Goal: Information Seeking & Learning: Understand process/instructions

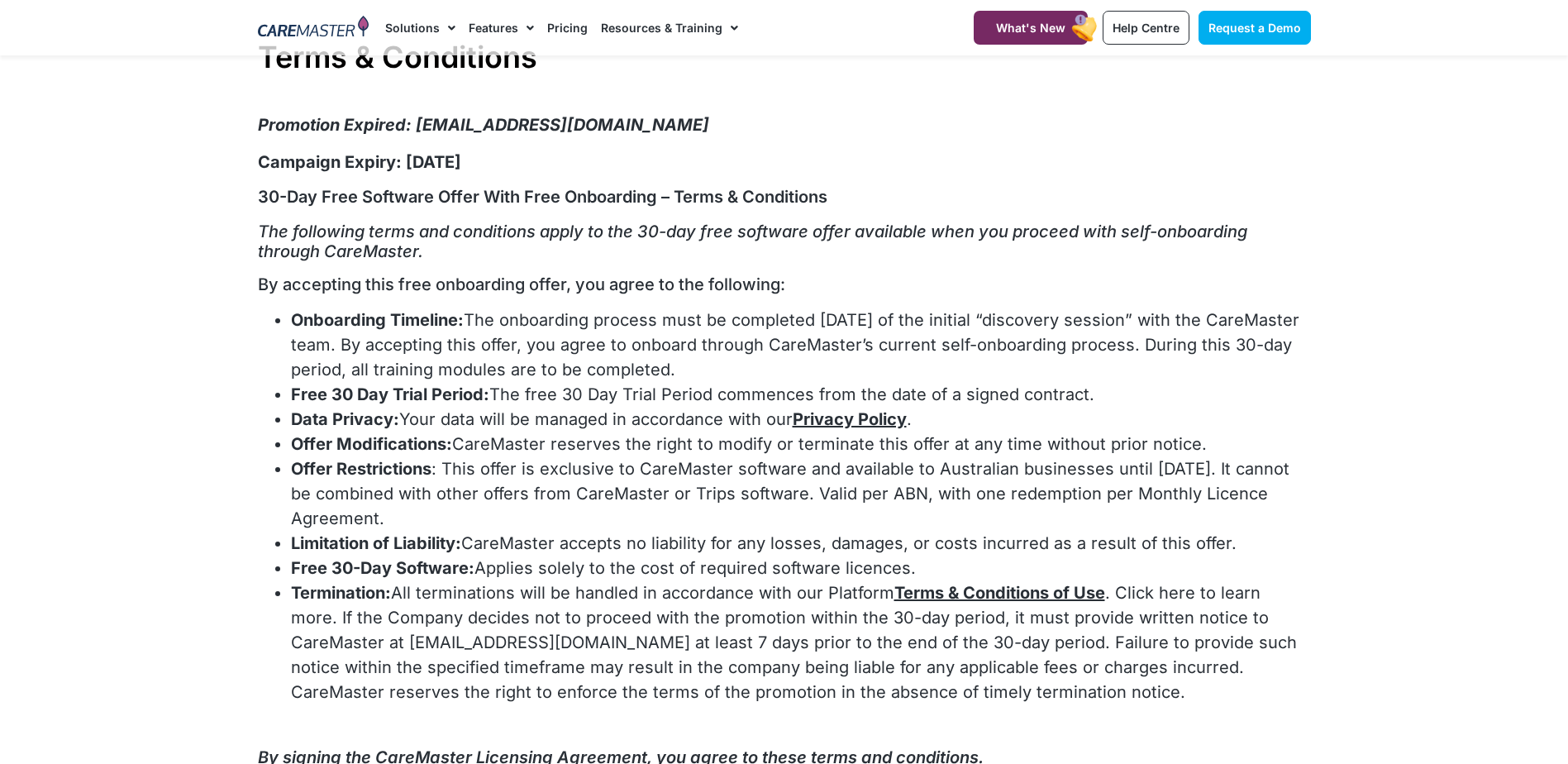
scroll to position [83, 0]
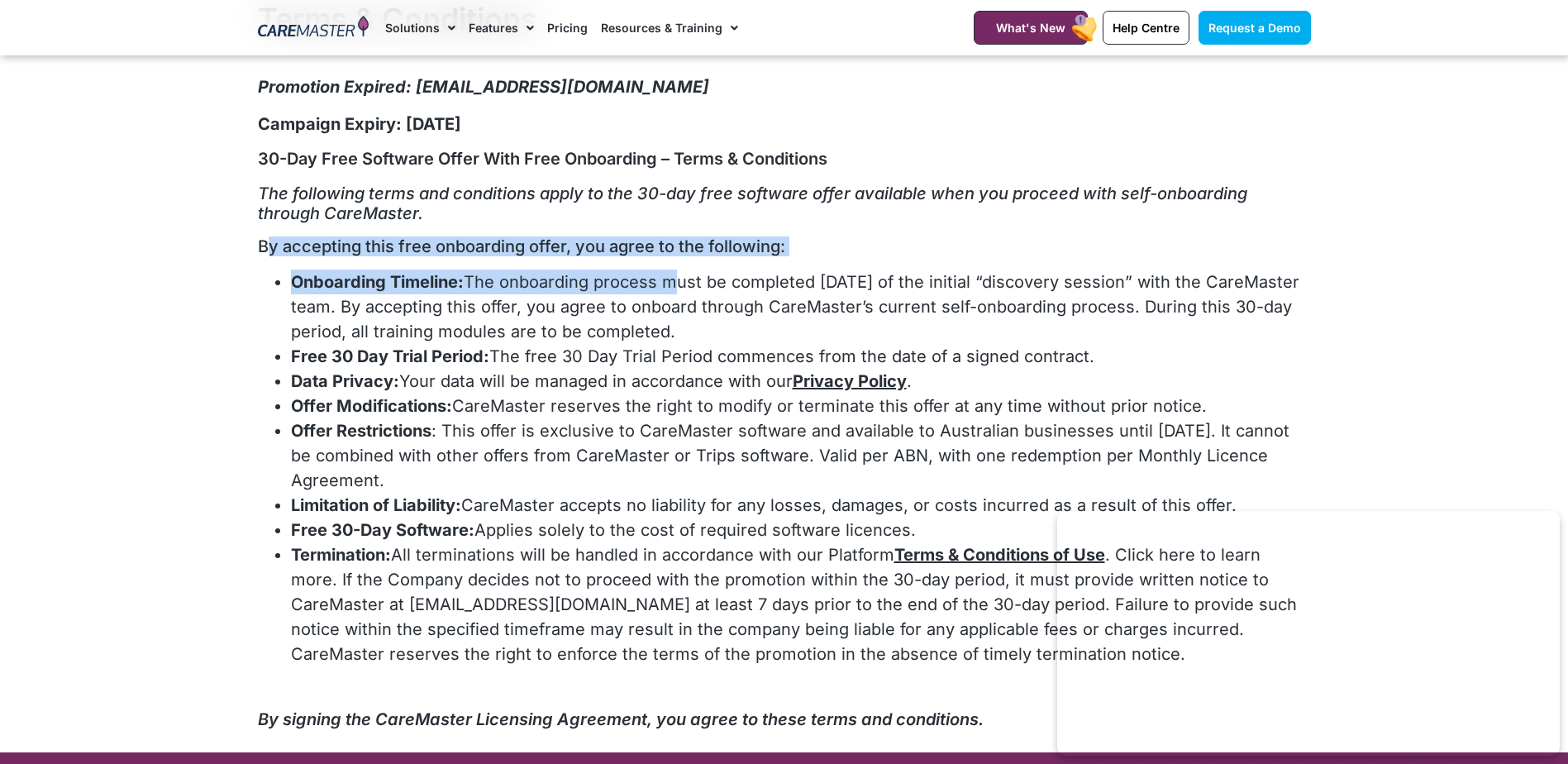
drag, startPoint x: 264, startPoint y: 239, endPoint x: 669, endPoint y: 293, distance: 408.6
click at [669, 293] on div "Promotion Expired: sales@caremaster.com.au Campaign Expiry: 30/06/25 30-Day Fre…" at bounding box center [784, 402] width 1053 height 657
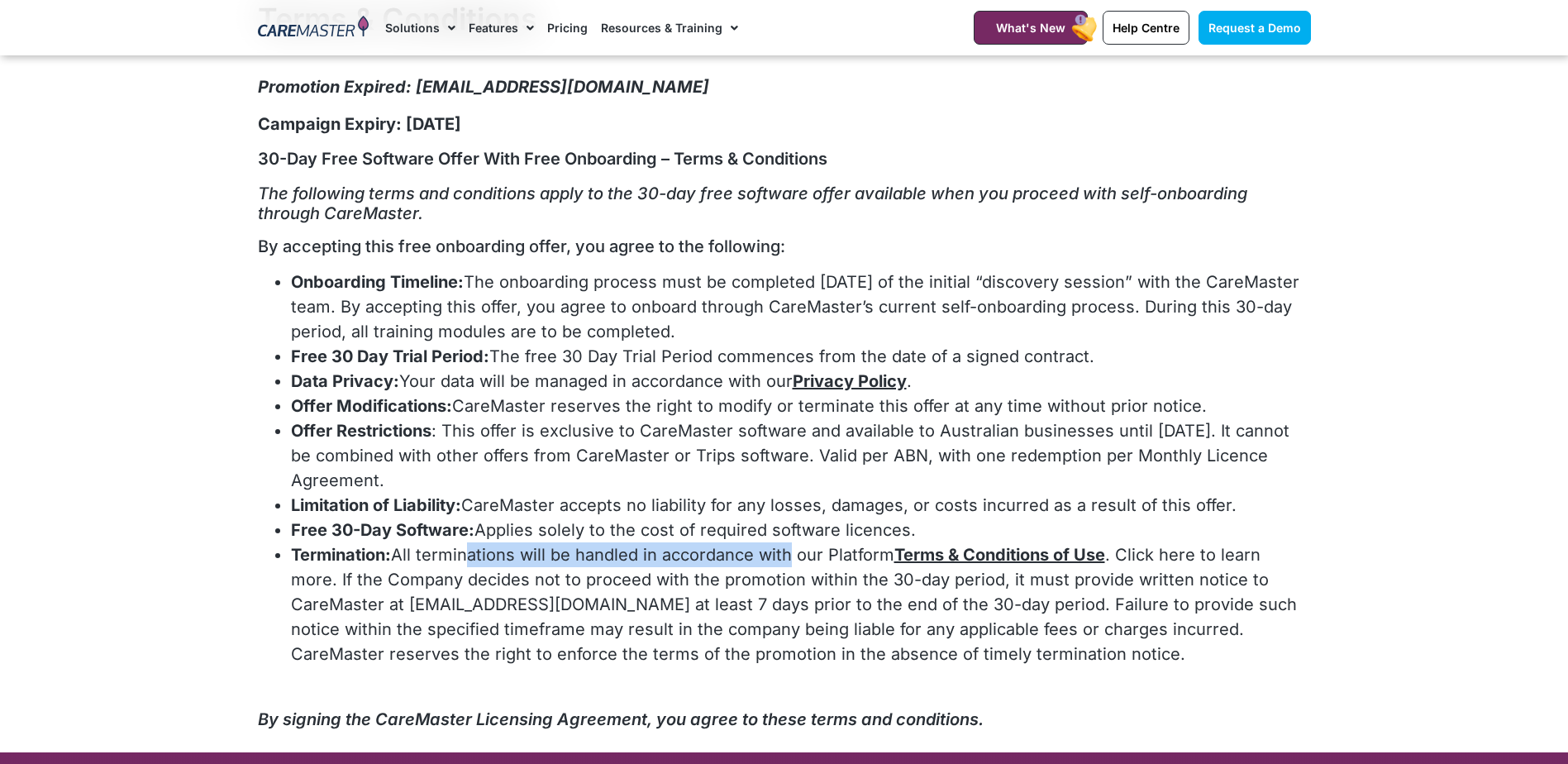
drag, startPoint x: 467, startPoint y: 550, endPoint x: 782, endPoint y: 550, distance: 315.0
click at [782, 550] on li "Termination: All terminations will be handled in accordance with our Platform T…" at bounding box center [801, 604] width 1020 height 124
drag, startPoint x: 782, startPoint y: 550, endPoint x: 691, endPoint y: 552, distance: 91.0
click at [691, 552] on li "Termination: All terminations will be handled in accordance with our Platform T…" at bounding box center [801, 604] width 1020 height 124
click at [953, 549] on link "Terms & Conditions of Use" at bounding box center [999, 554] width 210 height 19
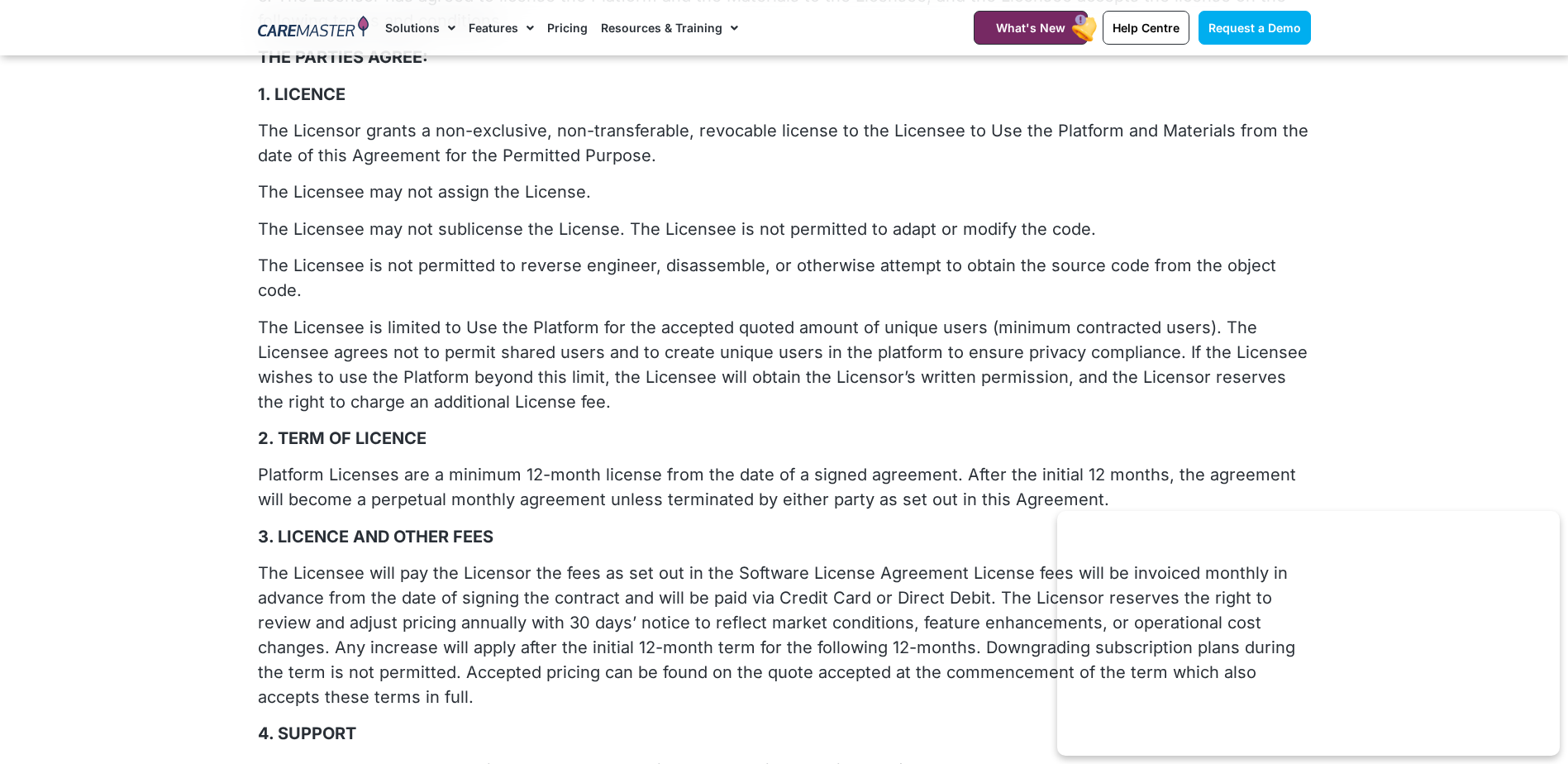
scroll to position [330, 0]
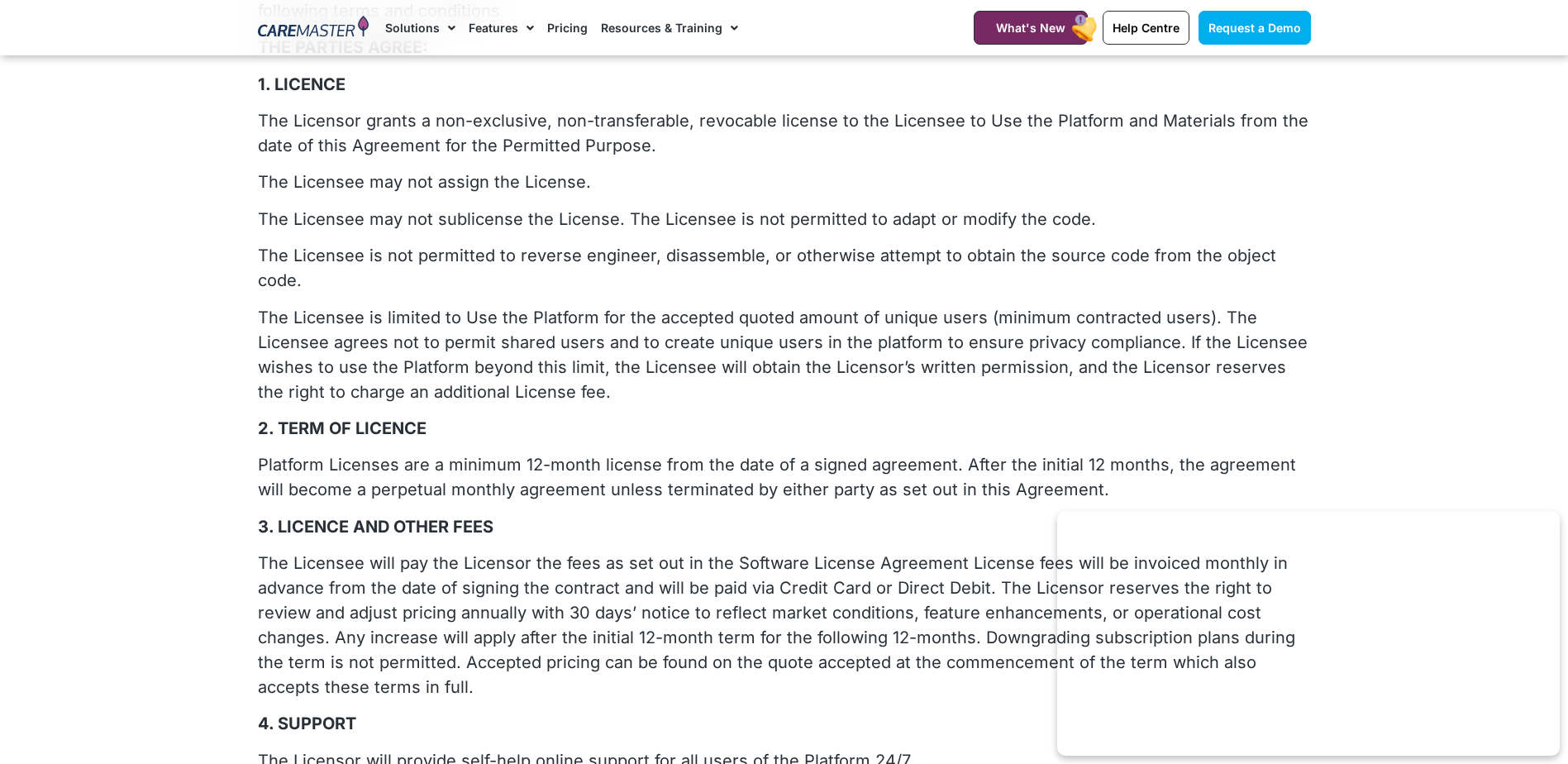
drag, startPoint x: 396, startPoint y: 428, endPoint x: 1064, endPoint y: 463, distance: 668.9
click at [1064, 463] on p "Platform Licenses are a minimum 12-month license from the date of a signed agre…" at bounding box center [784, 477] width 1053 height 50
drag, startPoint x: 1064, startPoint y: 463, endPoint x: 988, endPoint y: 470, distance: 76.3
click at [988, 470] on p "Platform Licenses are a minimum 12-month license from the date of a signed agre…" at bounding box center [784, 477] width 1053 height 50
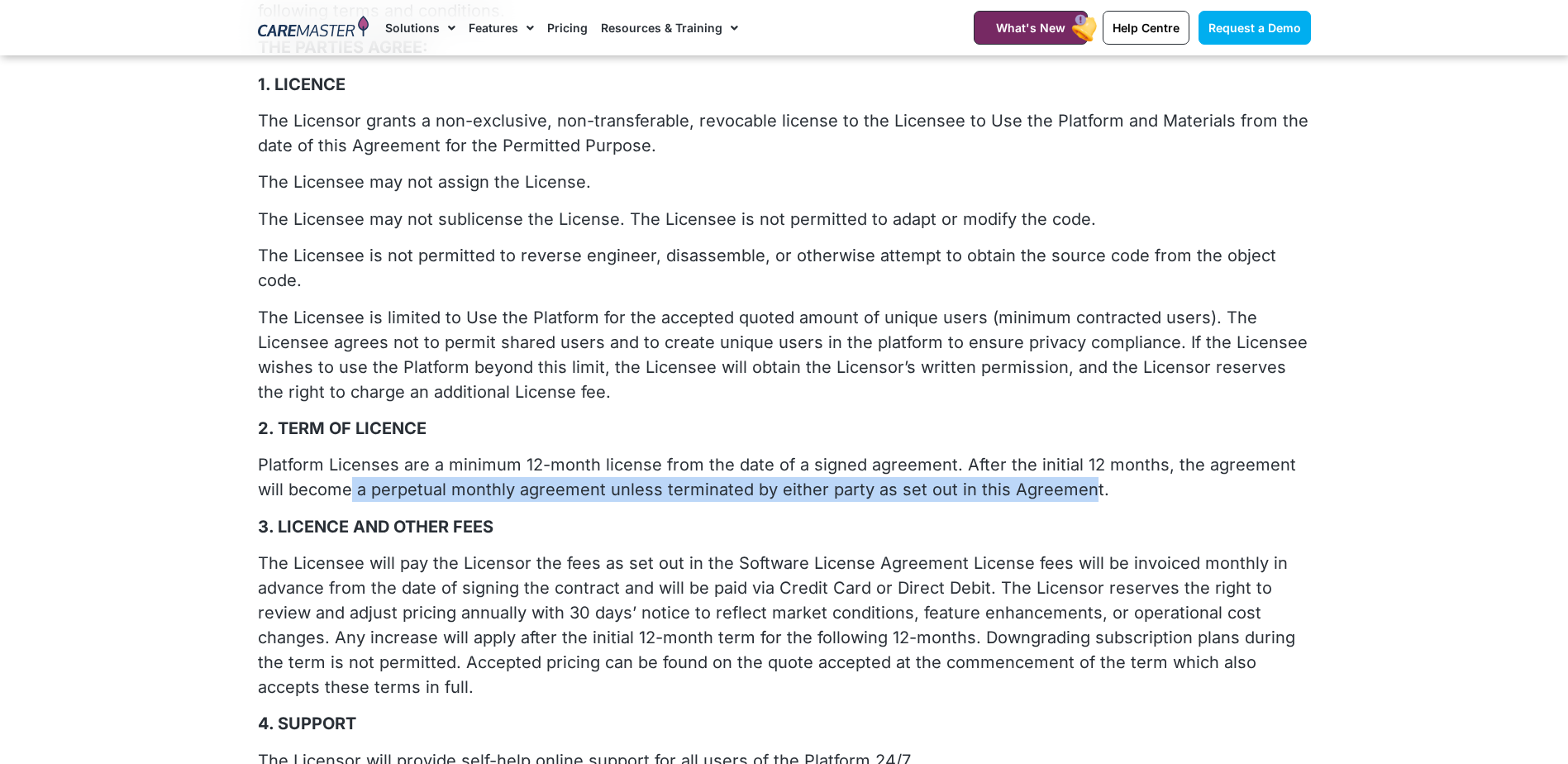
drag, startPoint x: 320, startPoint y: 455, endPoint x: 1050, endPoint y: 475, distance: 730.3
click at [1050, 475] on p "Platform Licenses are a minimum 12-month license from the date of a signed agre…" at bounding box center [784, 477] width 1053 height 50
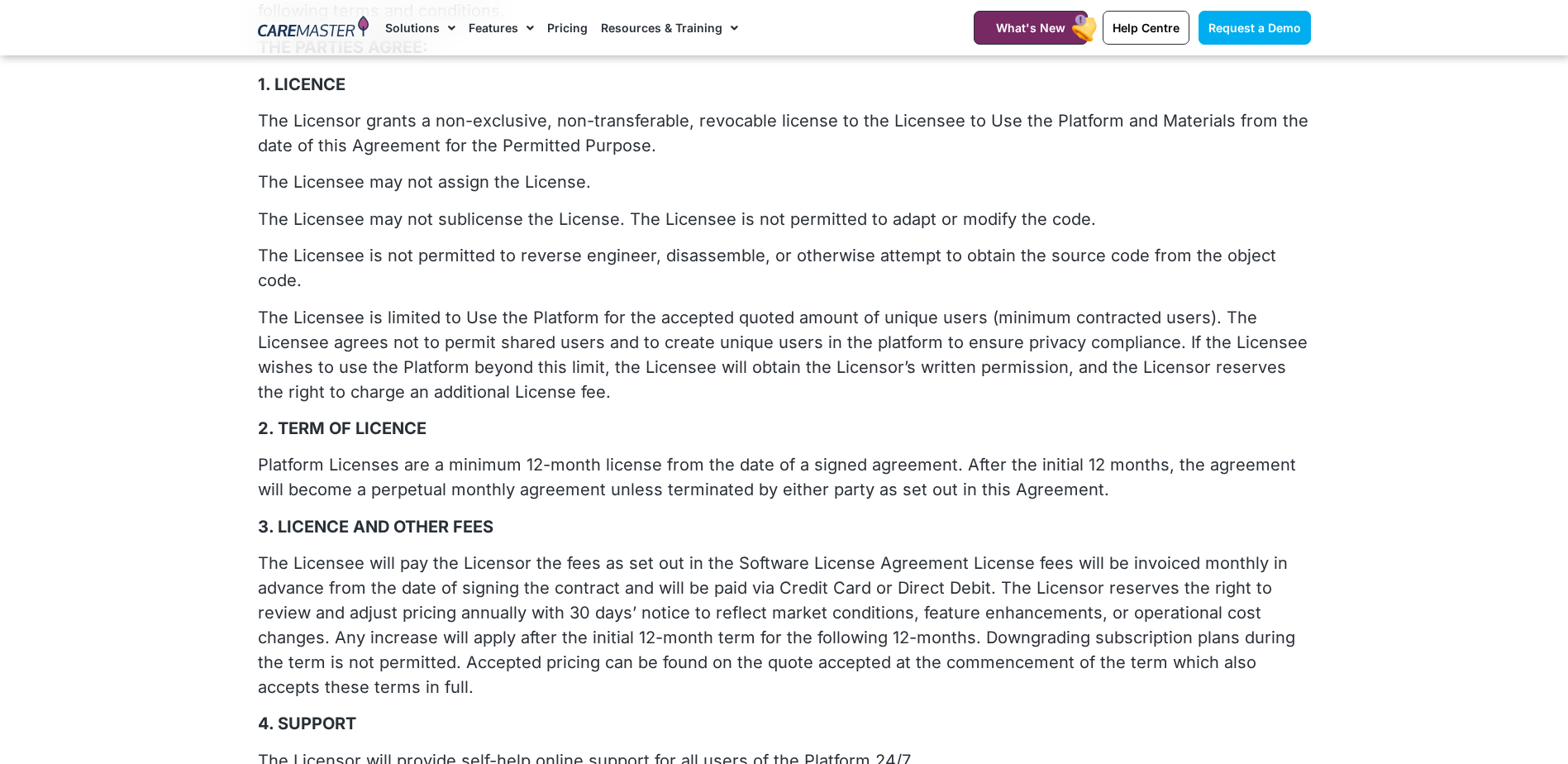
drag, startPoint x: 1050, startPoint y: 475, endPoint x: 948, endPoint y: 451, distance: 104.8
click at [948, 452] on p "Platform Licenses are a minimum 12-month license from the date of a signed agre…" at bounding box center [784, 477] width 1053 height 50
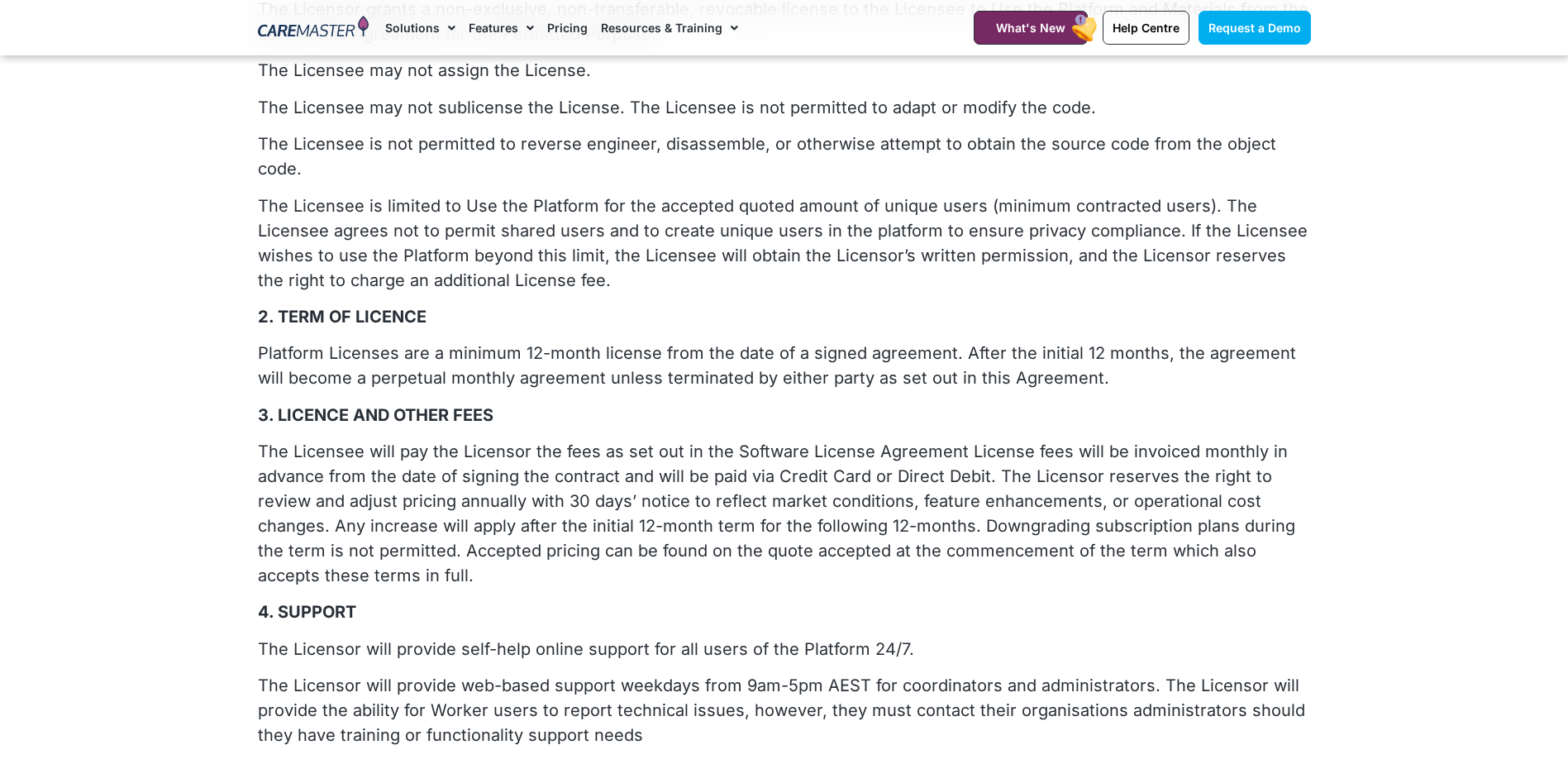
scroll to position [413, 0]
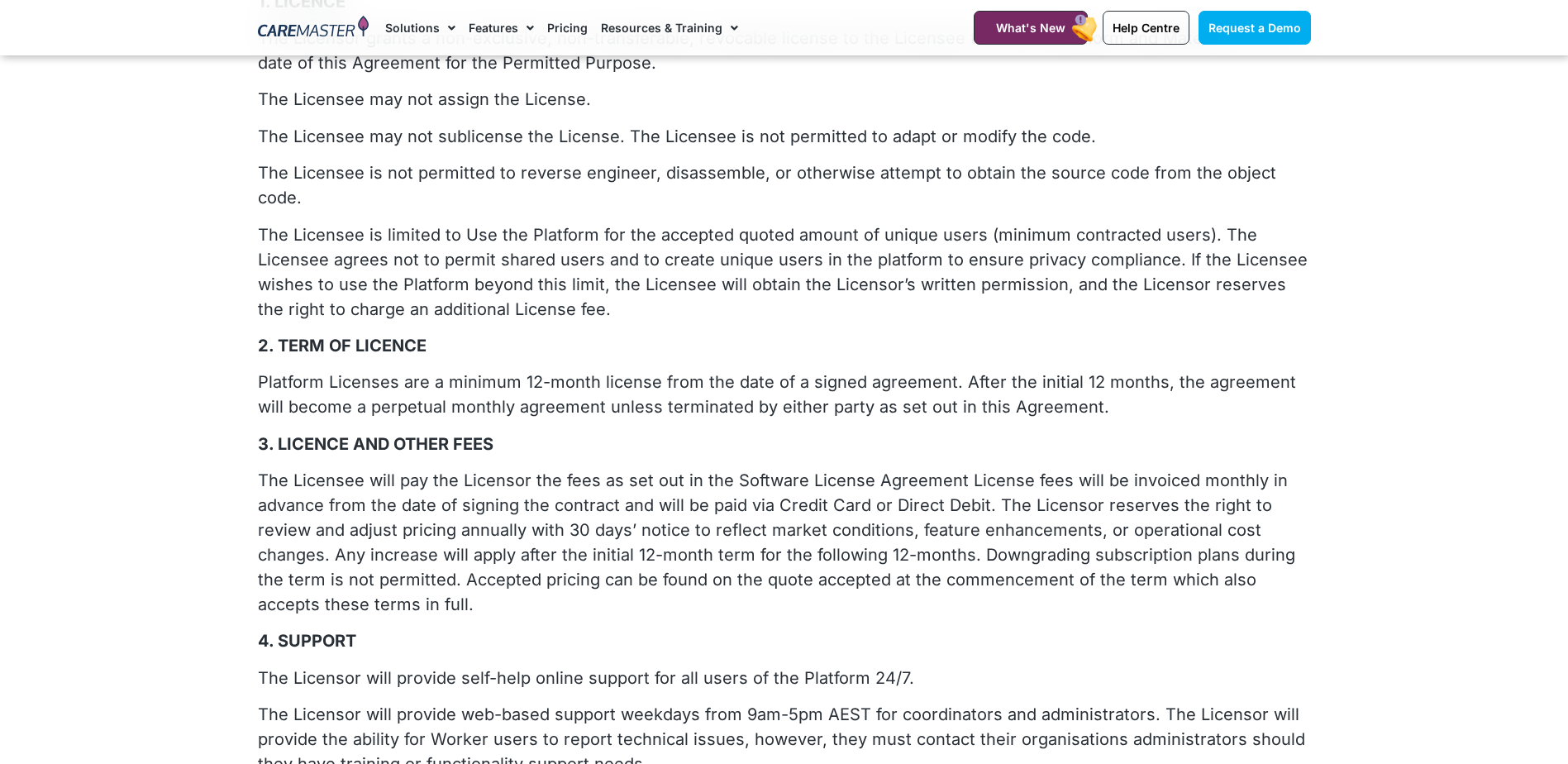
drag, startPoint x: 317, startPoint y: 363, endPoint x: 696, endPoint y: 326, distance: 380.8
drag, startPoint x: 696, startPoint y: 326, endPoint x: 560, endPoint y: 343, distance: 137.1
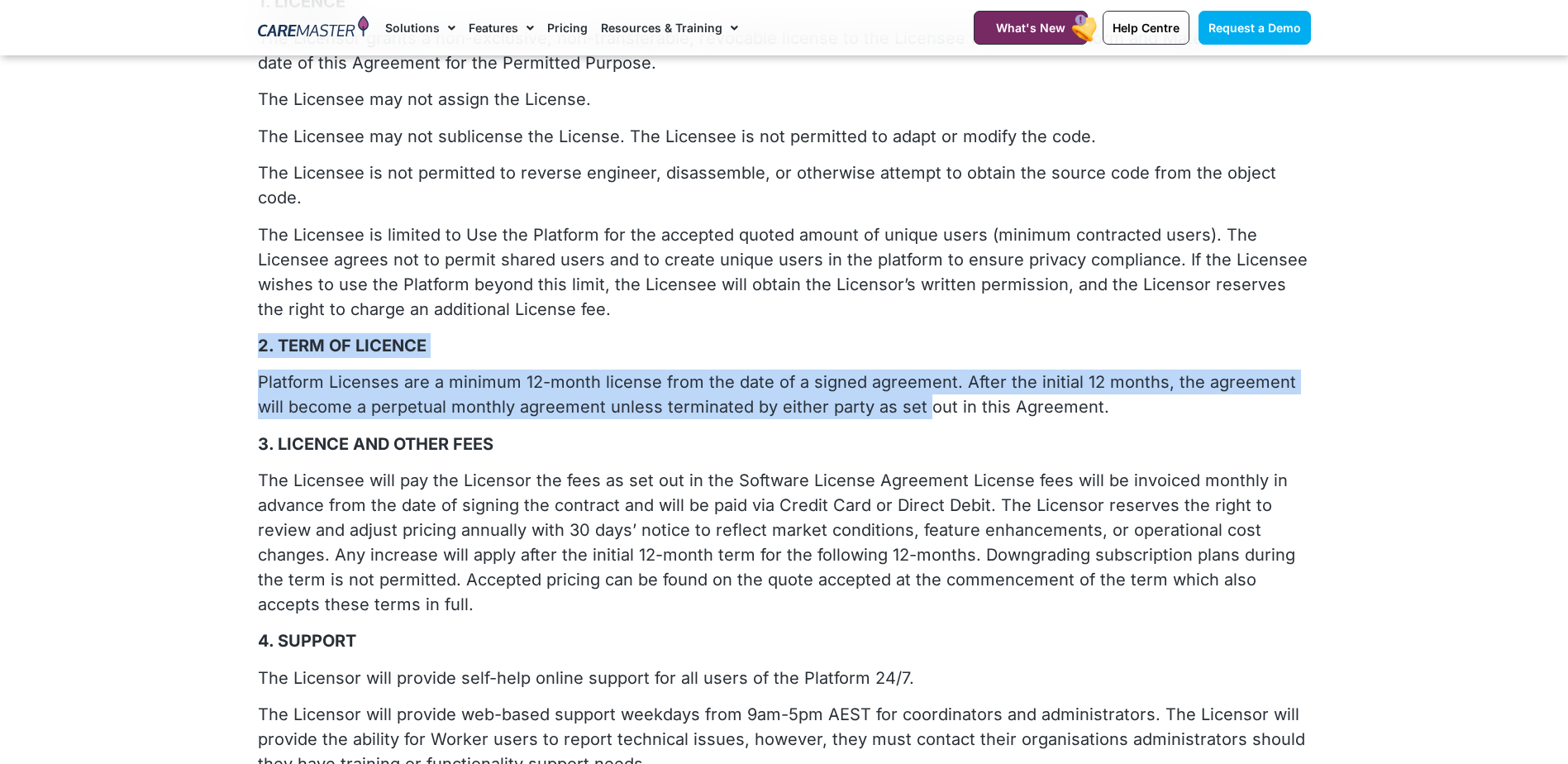
drag, startPoint x: 259, startPoint y: 324, endPoint x: 888, endPoint y: 384, distance: 631.9
click at [259, 333] on p "2. TERM OF LICENCE" at bounding box center [784, 345] width 1053 height 24
